Goal: Navigation & Orientation: Find specific page/section

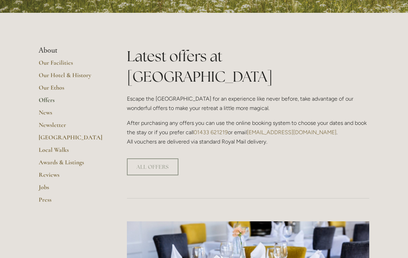
scroll to position [132, 0]
click at [164, 158] on link "ALL OFFERS" at bounding box center [152, 166] width 51 height 17
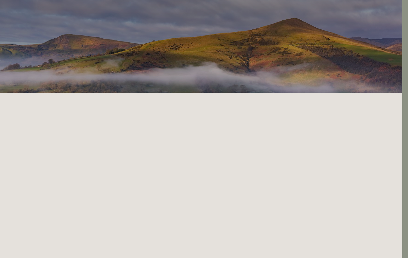
scroll to position [0, 6]
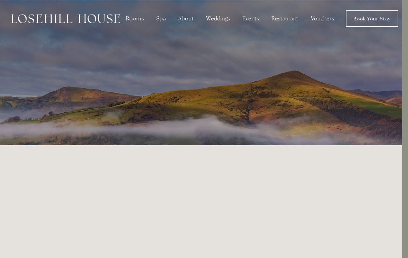
click at [364, 22] on link "Book Your Stay" at bounding box center [372, 18] width 53 height 17
click at [283, 21] on div "Restaurant" at bounding box center [285, 19] width 38 height 14
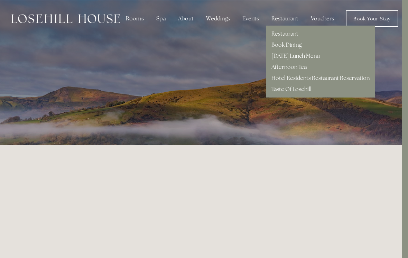
click at [189, 18] on div "About" at bounding box center [185, 19] width 27 height 14
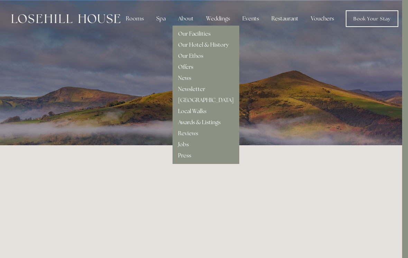
click at [203, 34] on link "Our Facilities" at bounding box center [194, 33] width 32 height 7
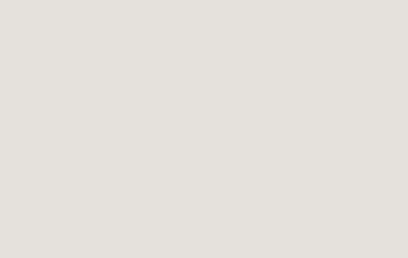
scroll to position [46, 0]
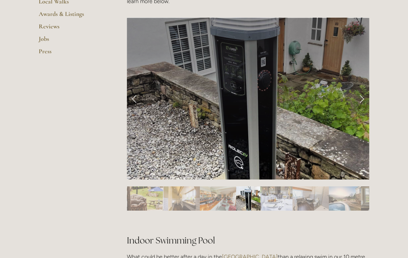
scroll to position [281, 0]
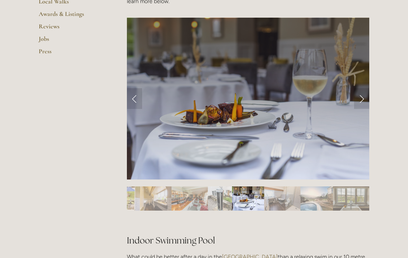
click at [365, 101] on link "Next Slide" at bounding box center [361, 98] width 15 height 21
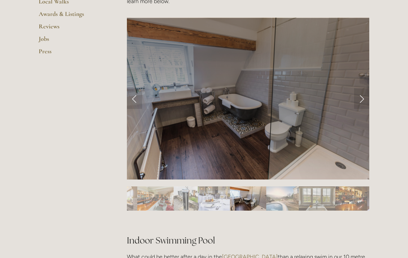
click at [363, 104] on link "Next Slide" at bounding box center [361, 98] width 15 height 21
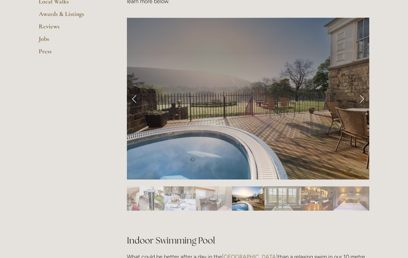
click at [364, 108] on link "Next Slide" at bounding box center [361, 98] width 15 height 21
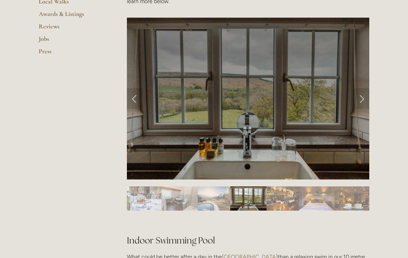
click at [364, 106] on link "Next Slide" at bounding box center [361, 98] width 15 height 21
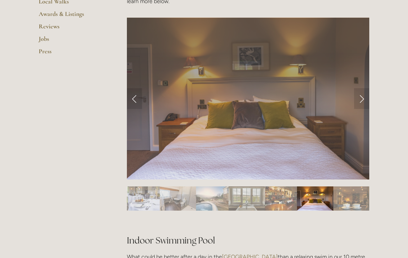
click at [365, 182] on div at bounding box center [248, 182] width 242 height 0
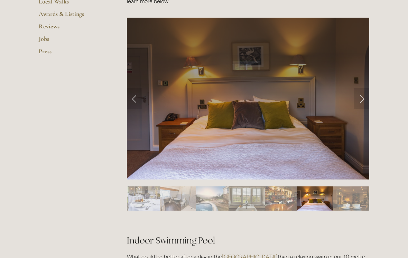
click at [363, 103] on link "Next Slide" at bounding box center [361, 98] width 15 height 21
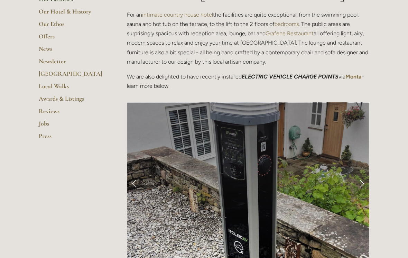
scroll to position [188, 0]
